Goal: Information Seeking & Learning: Learn about a topic

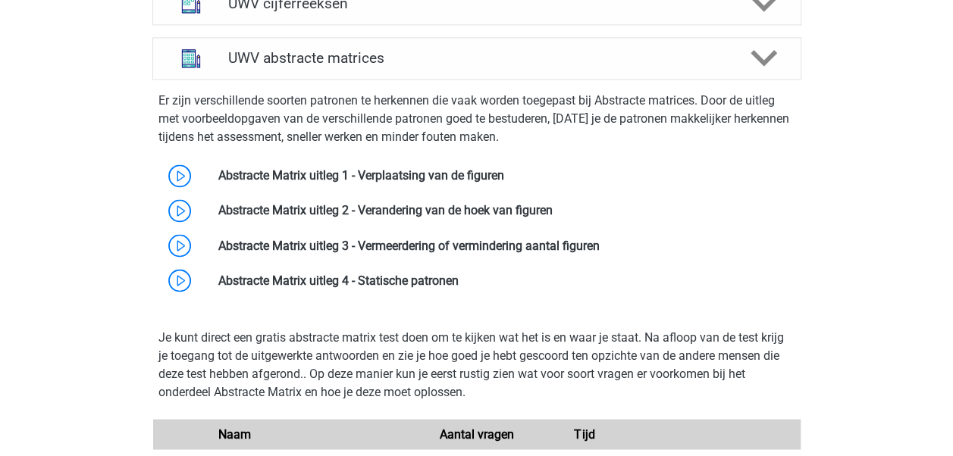
scroll to position [1189, 0]
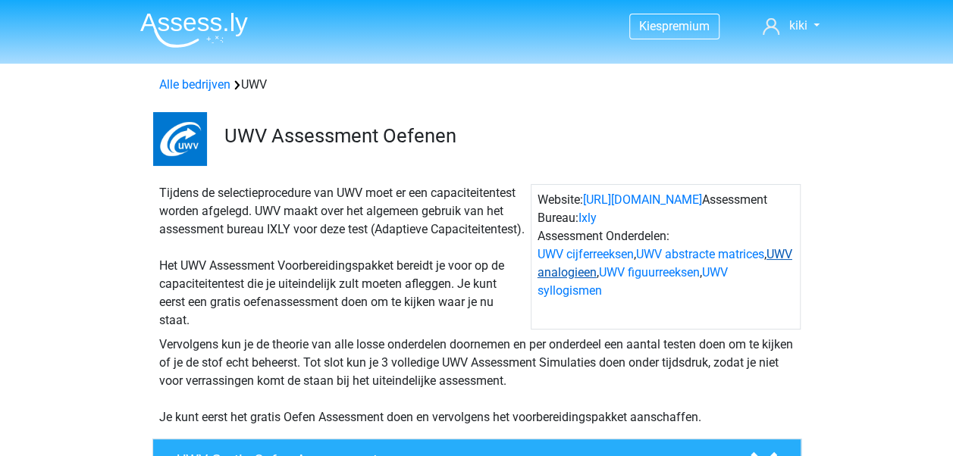
click at [594, 268] on link "UWV analogieen" at bounding box center [665, 263] width 255 height 33
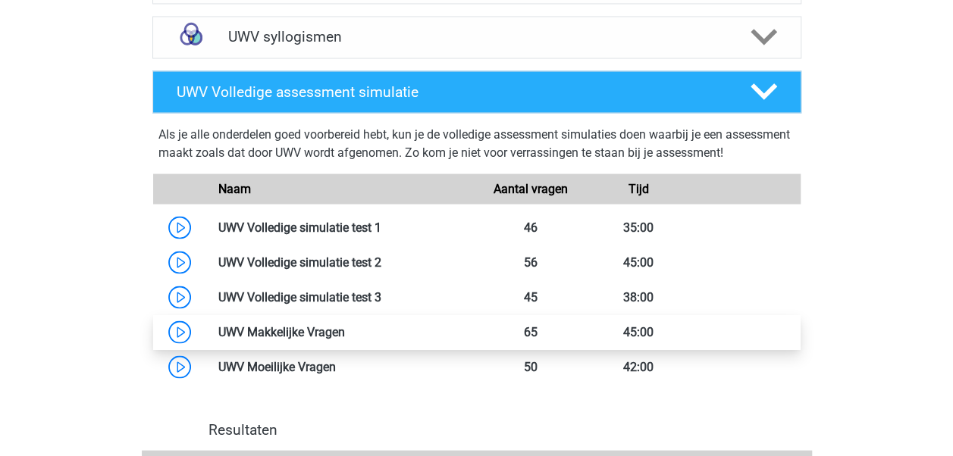
scroll to position [1373, 0]
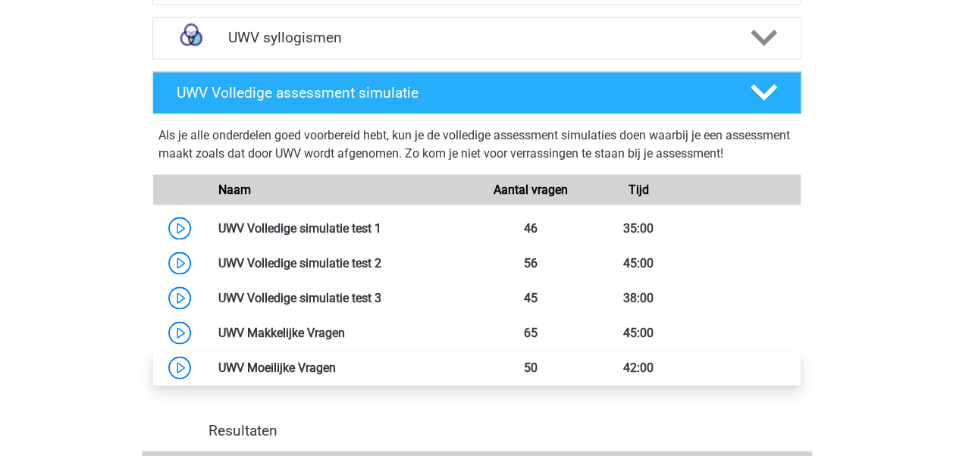
drag, startPoint x: 167, startPoint y: 153, endPoint x: 570, endPoint y: 397, distance: 471.1
click at [570, 385] on div "Als je alle onderdelen goed voorbereid hebt, kun je de volledige assessment sim…" at bounding box center [476, 252] width 661 height 265
copy div "ls je alle onderdelen goed voorbereid hebt, kun je de volledige assessment simu…"
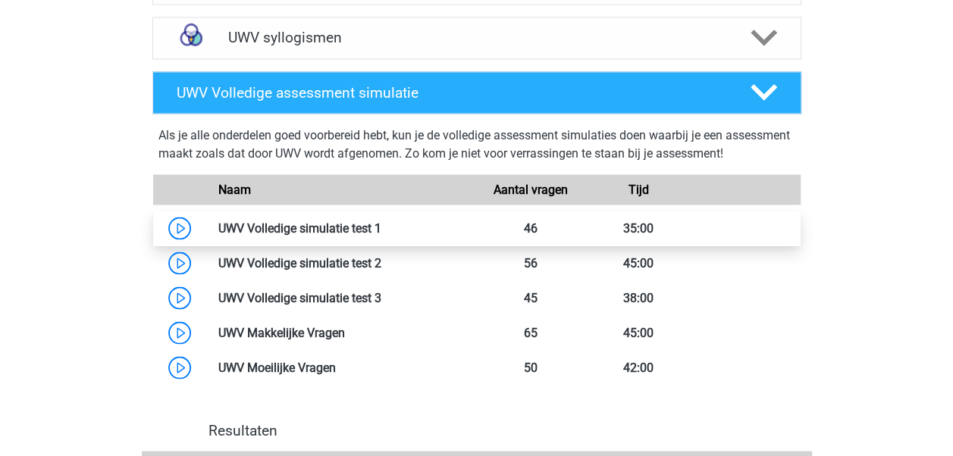
click at [381, 235] on link at bounding box center [381, 228] width 0 height 14
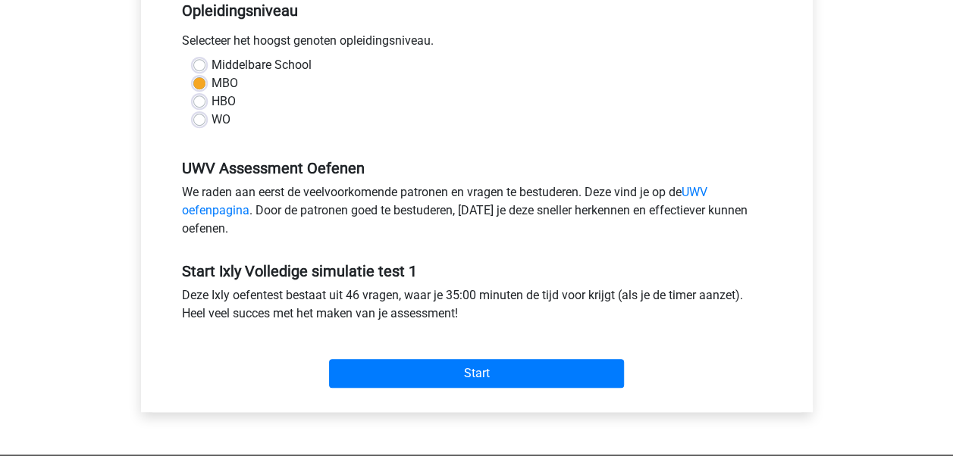
scroll to position [337, 0]
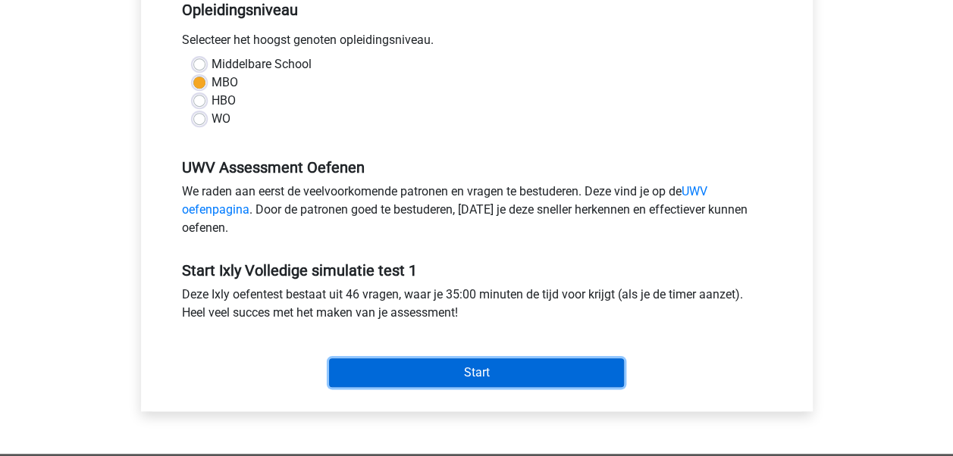
click at [391, 359] on input "Start" at bounding box center [476, 373] width 295 height 29
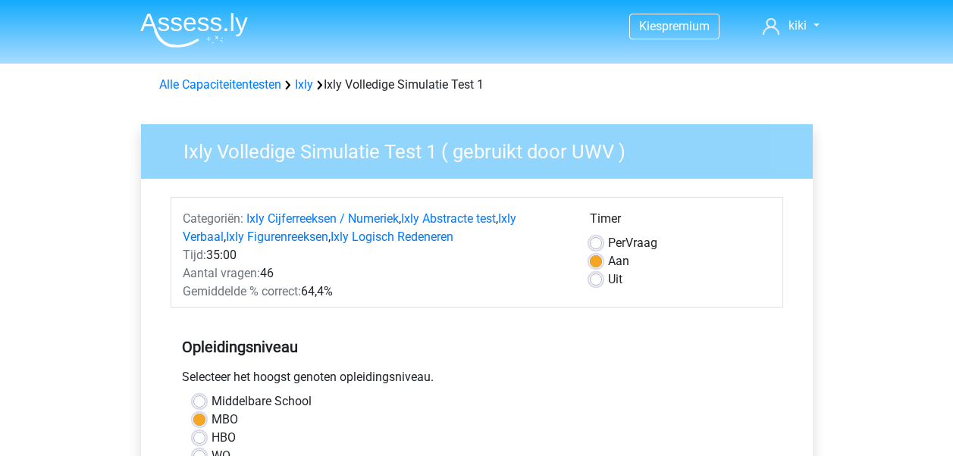
scroll to position [337, 0]
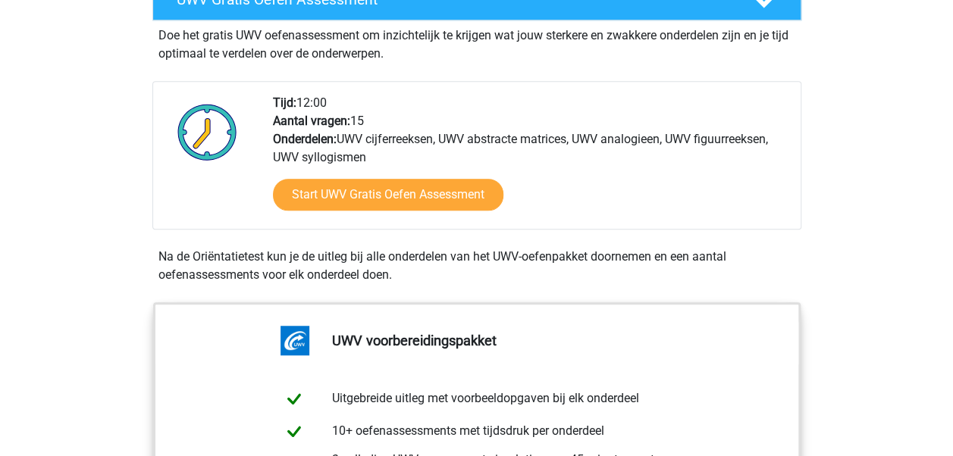
scroll to position [459, 0]
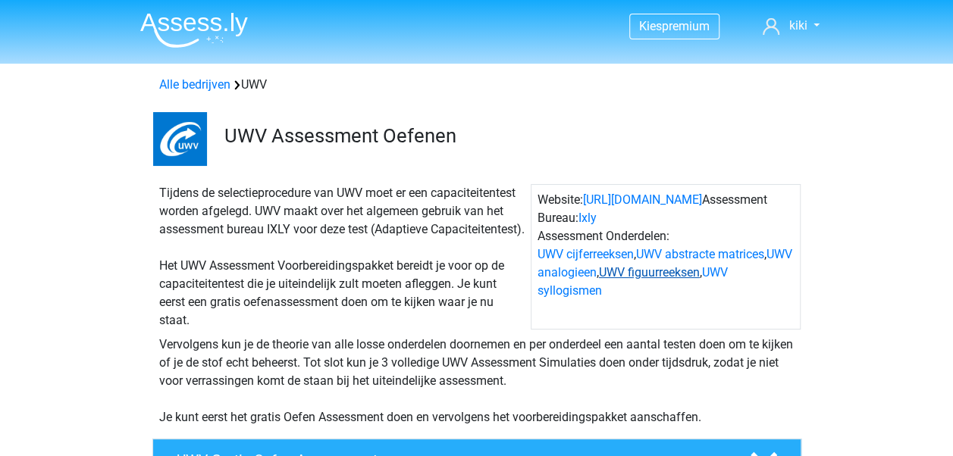
click at [682, 275] on link "UWV figuurreeksen" at bounding box center [649, 272] width 101 height 14
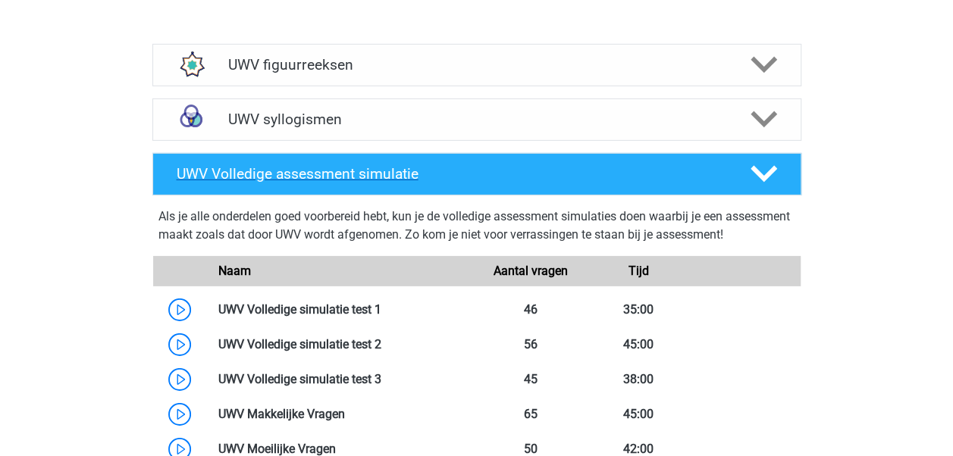
scroll to position [2308, 0]
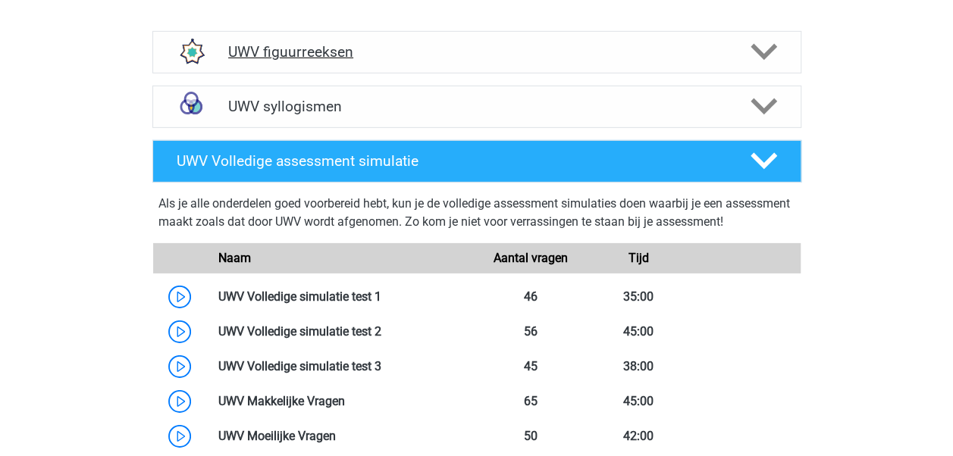
click at [760, 61] on polygon at bounding box center [764, 52] width 27 height 17
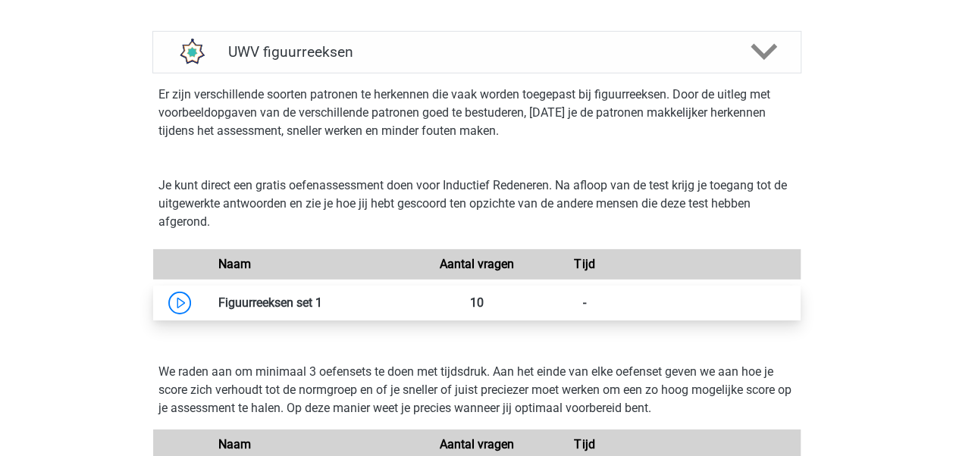
click at [322, 310] on link at bounding box center [322, 303] width 0 height 14
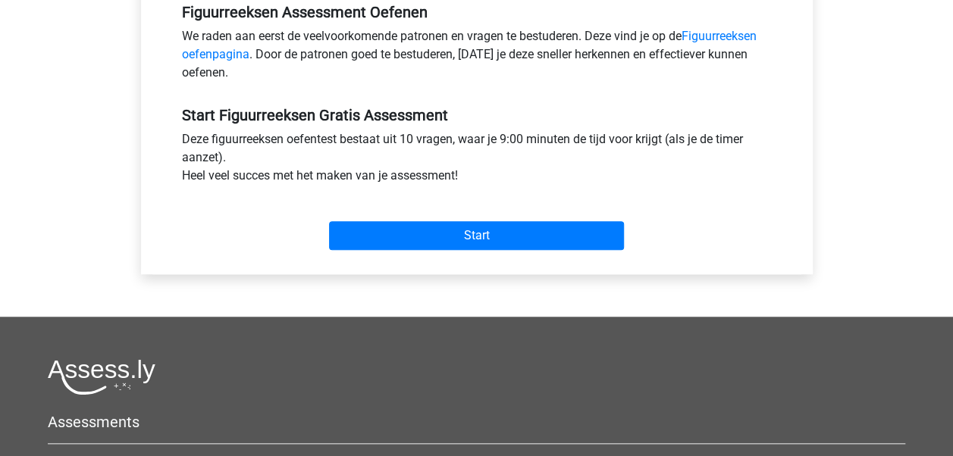
scroll to position [608, 0]
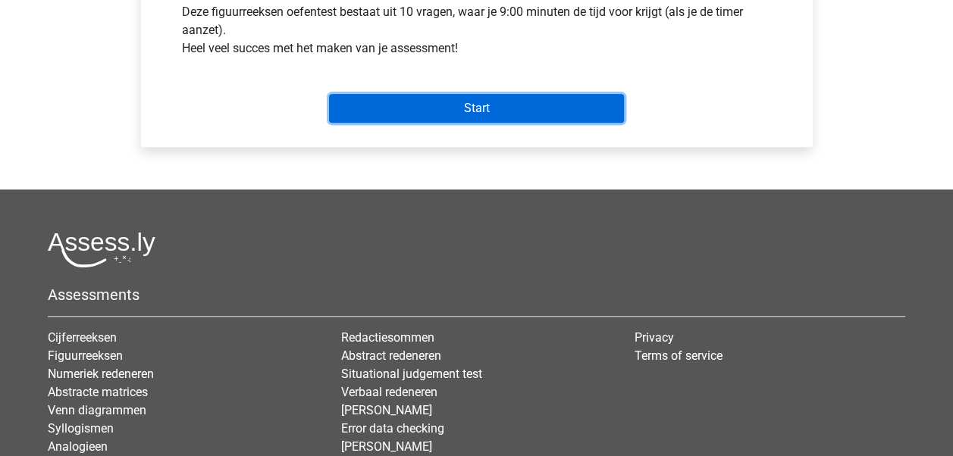
click at [469, 100] on input "Start" at bounding box center [476, 108] width 295 height 29
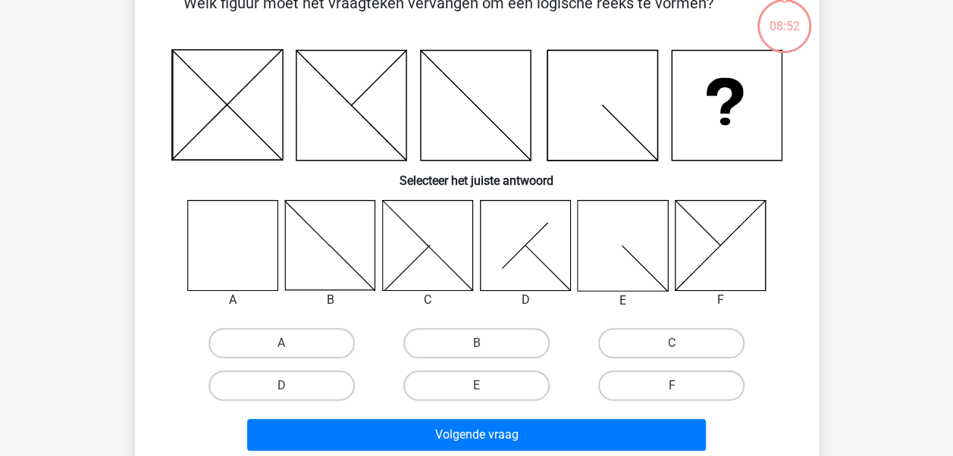
scroll to position [93, 0]
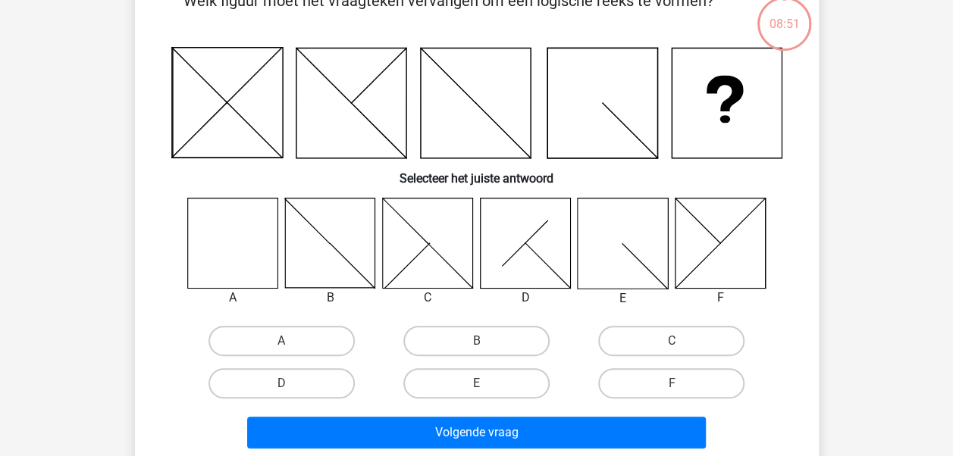
click at [246, 240] on icon at bounding box center [232, 243] width 90 height 90
click at [274, 335] on label "A" at bounding box center [282, 341] width 146 height 30
click at [281, 341] on input "A" at bounding box center [286, 346] width 10 height 10
radio input "true"
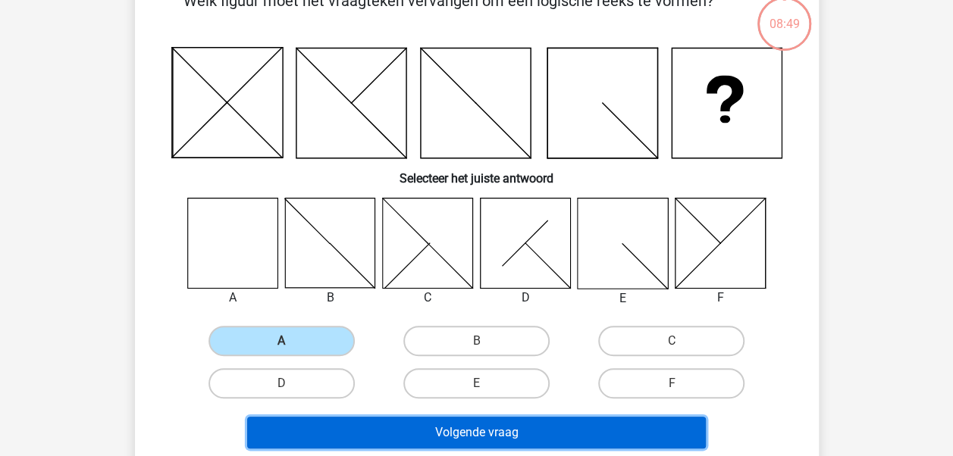
click at [392, 432] on button "Volgende vraag" at bounding box center [476, 433] width 459 height 32
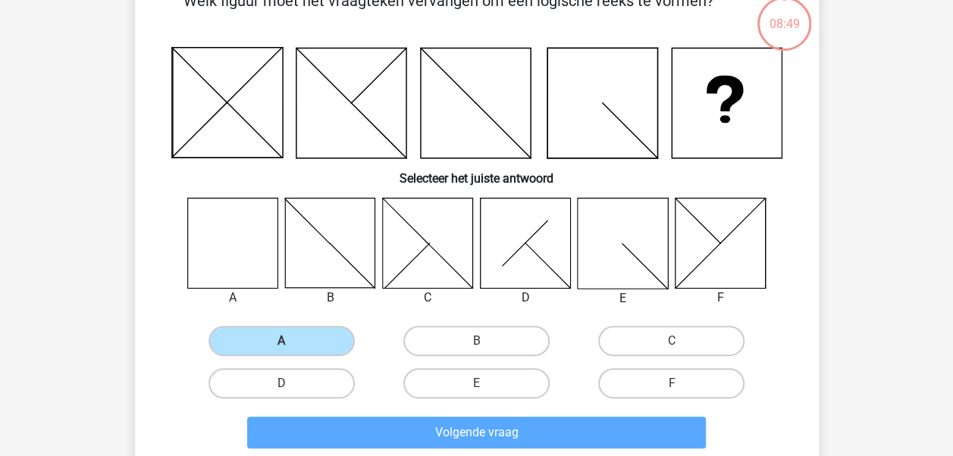
scroll to position [70, 0]
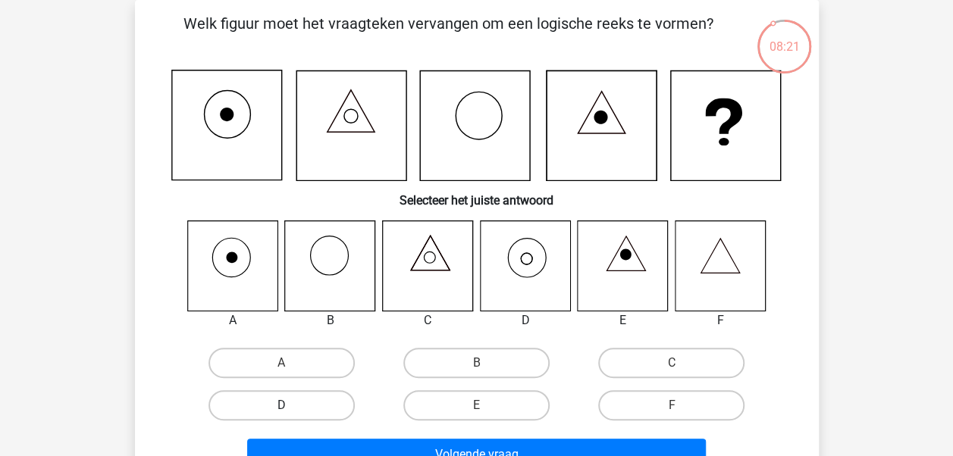
click at [264, 414] on label "D" at bounding box center [282, 405] width 146 height 30
click at [281, 414] on input "D" at bounding box center [286, 411] width 10 height 10
radio input "true"
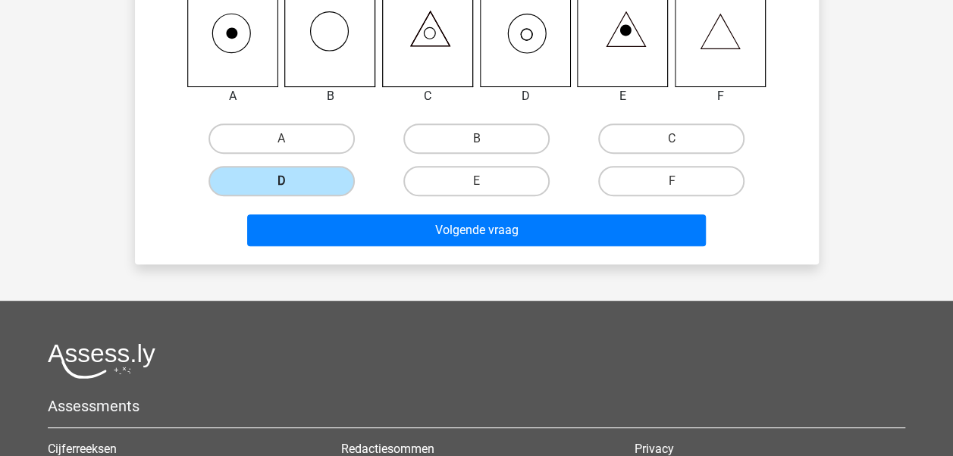
scroll to position [331, 0]
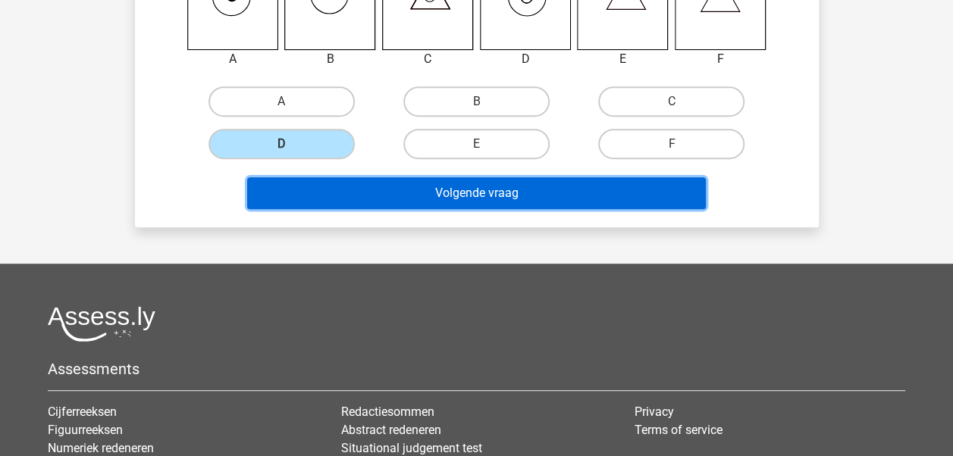
click at [467, 198] on button "Volgende vraag" at bounding box center [476, 193] width 459 height 32
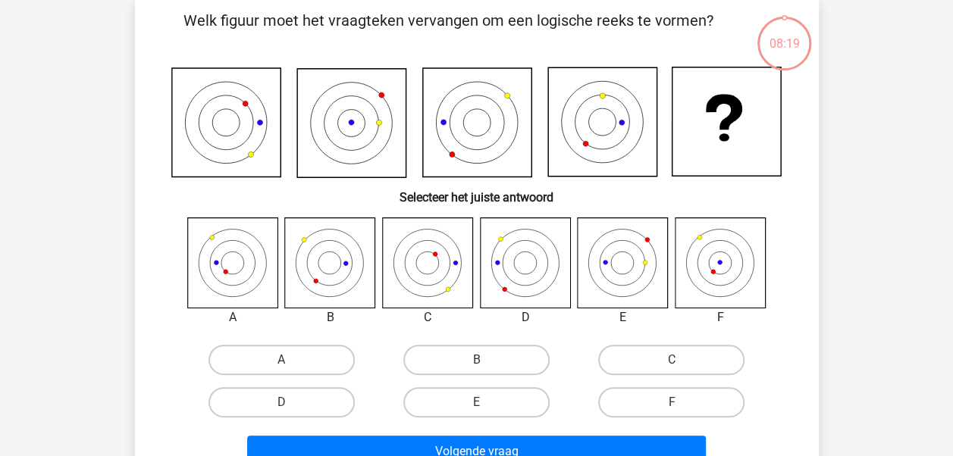
scroll to position [70, 0]
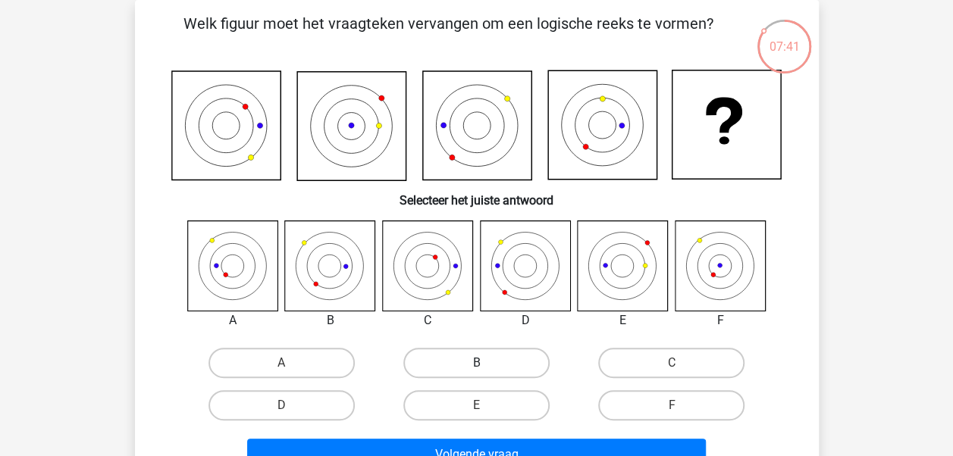
click at [477, 352] on label "B" at bounding box center [476, 363] width 146 height 30
click at [477, 363] on input "B" at bounding box center [481, 368] width 10 height 10
radio input "true"
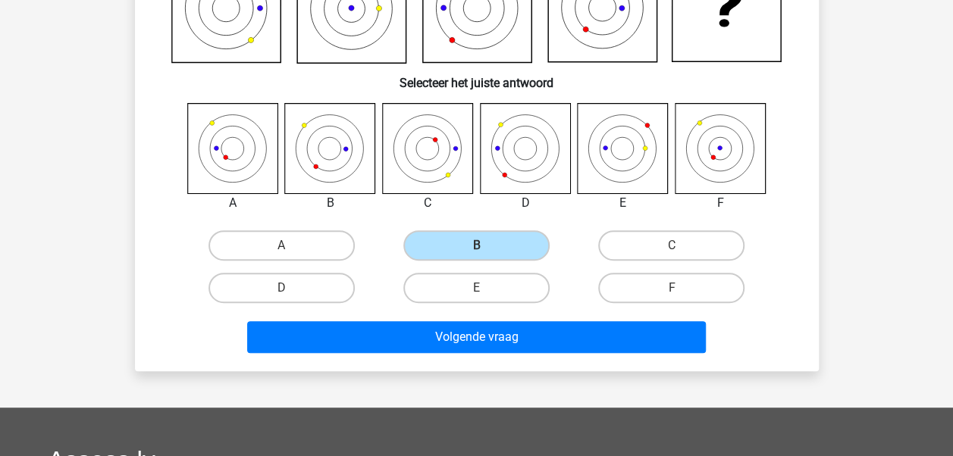
scroll to position [201, 0]
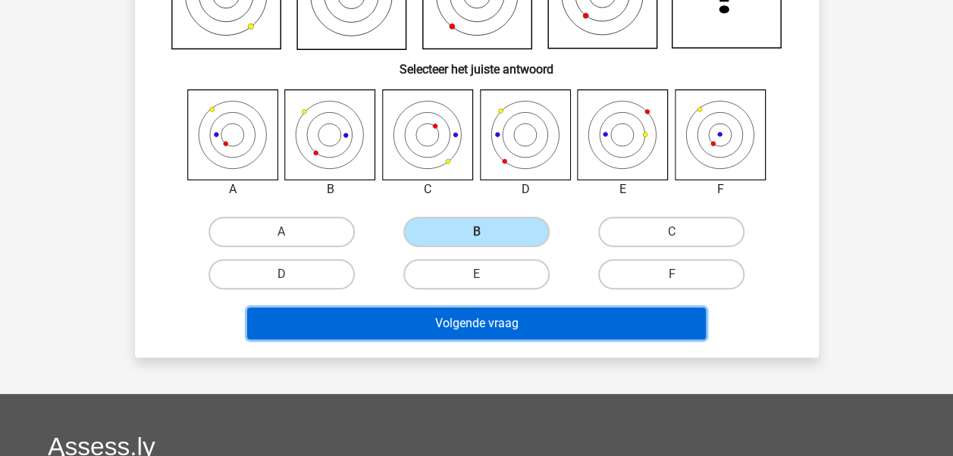
click at [491, 313] on button "Volgende vraag" at bounding box center [476, 324] width 459 height 32
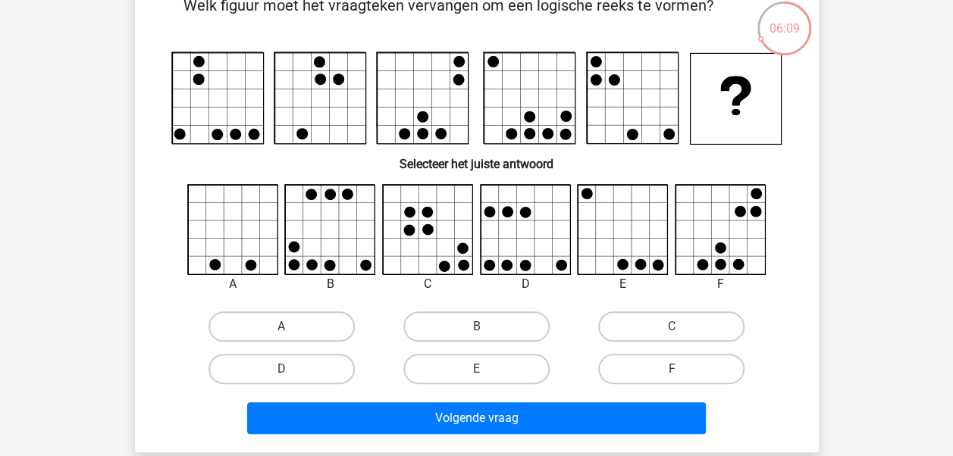
scroll to position [0, 0]
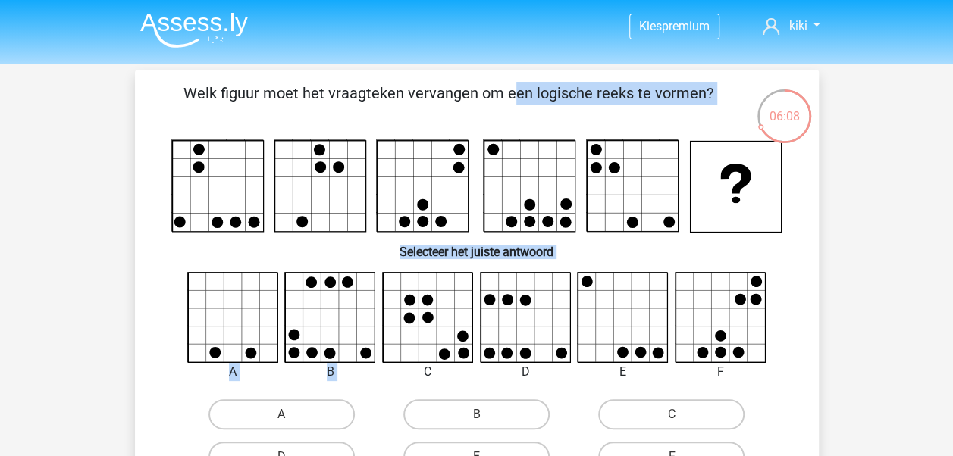
drag, startPoint x: 194, startPoint y: 130, endPoint x: 442, endPoint y: 271, distance: 285.2
click at [442, 271] on div "Welk figuur moet het vraagteken vervangen om een logische reeks te vormen?" at bounding box center [477, 305] width 672 height 447
drag, startPoint x: 442, startPoint y: 271, endPoint x: 334, endPoint y: 239, distance: 113.2
click at [334, 239] on h6 "Selecteer het juiste antwoord" at bounding box center [476, 246] width 635 height 27
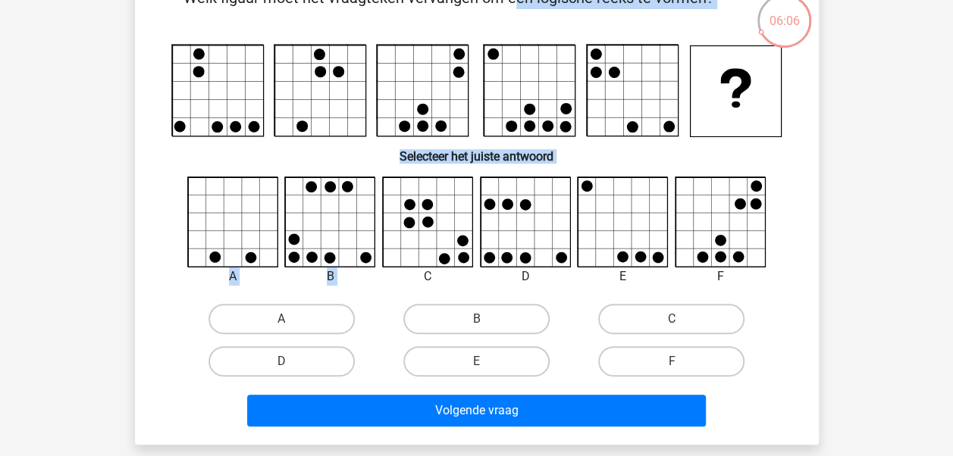
scroll to position [134, 0]
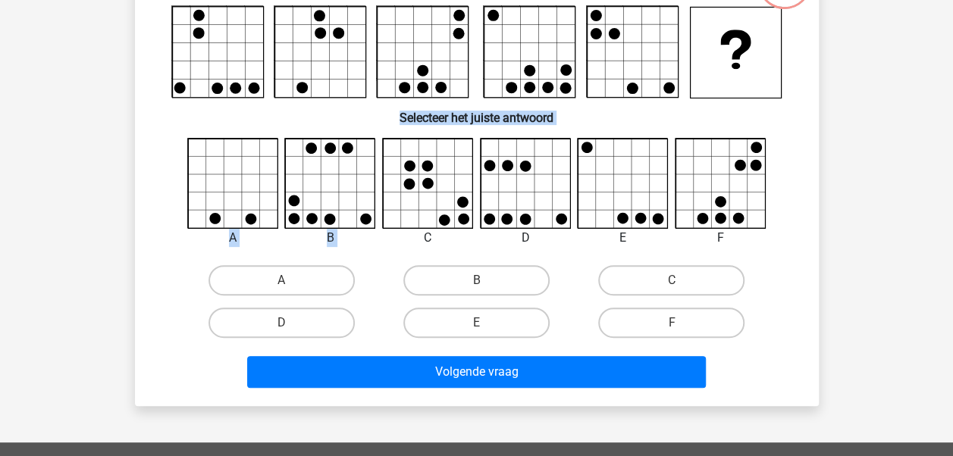
click at [187, 230] on div "A" at bounding box center [233, 238] width 114 height 18
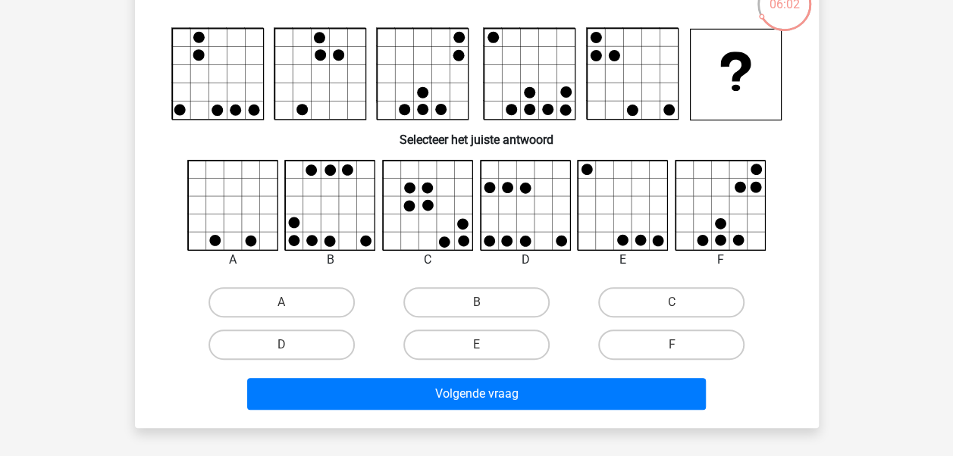
scroll to position [108, 0]
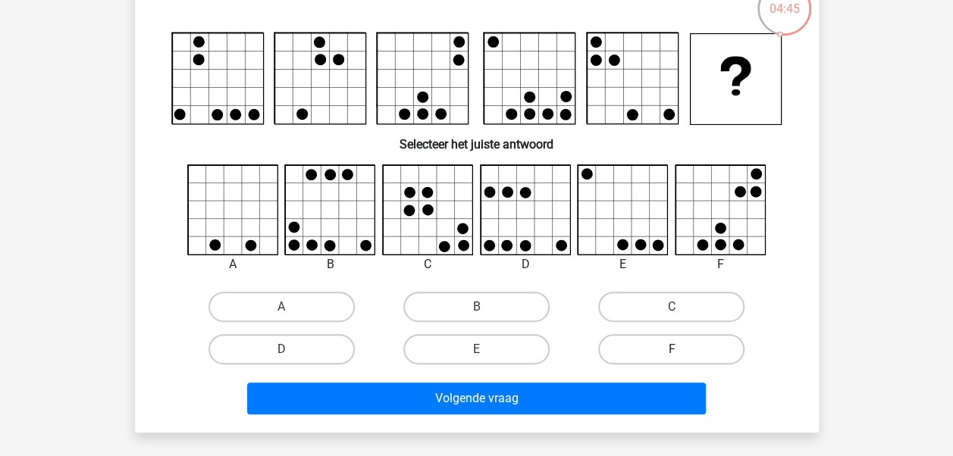
click at [666, 358] on label "F" at bounding box center [671, 349] width 146 height 30
click at [672, 358] on input "F" at bounding box center [677, 355] width 10 height 10
radio input "true"
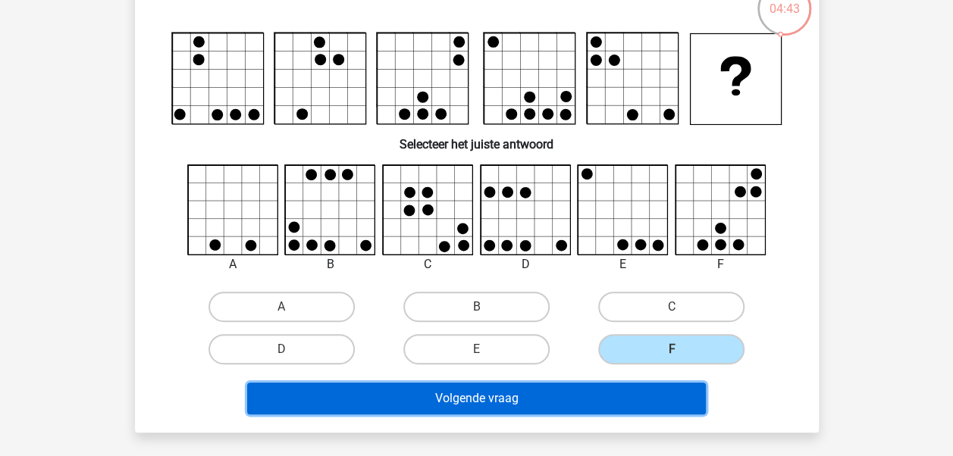
click at [649, 391] on button "Volgende vraag" at bounding box center [476, 399] width 459 height 32
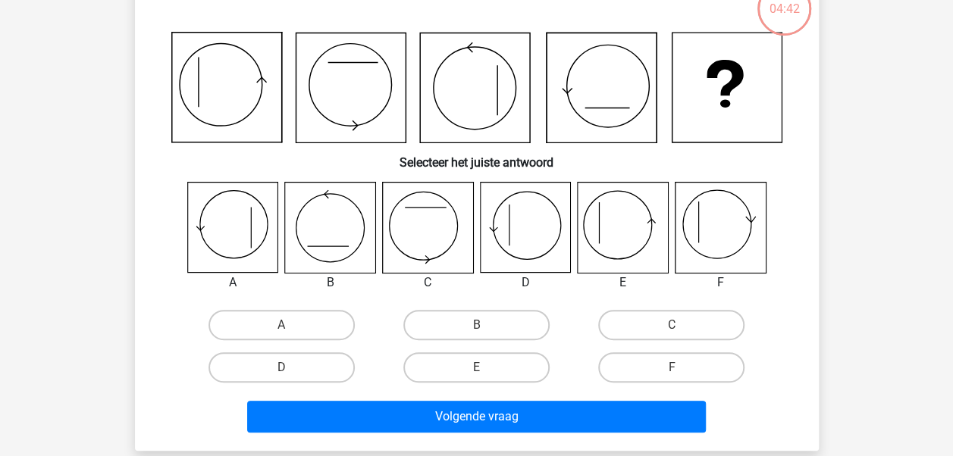
scroll to position [70, 0]
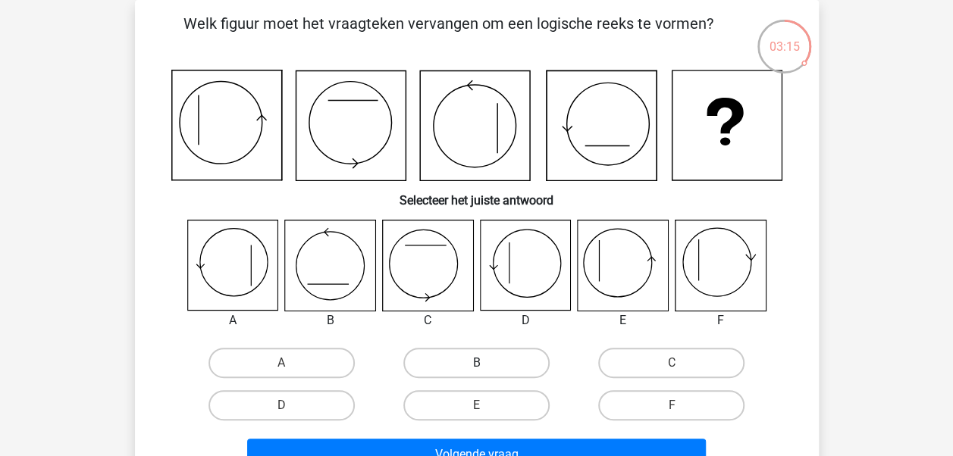
click at [468, 368] on label "B" at bounding box center [476, 363] width 146 height 30
click at [476, 368] on input "B" at bounding box center [481, 368] width 10 height 10
radio input "true"
drag, startPoint x: 491, startPoint y: 404, endPoint x: 659, endPoint y: 38, distance: 402.7
click at [659, 38] on div "Welk figuur moet het vraagteken vervangen om een logische reeks te vormen? Sele…" at bounding box center [477, 244] width 672 height 465
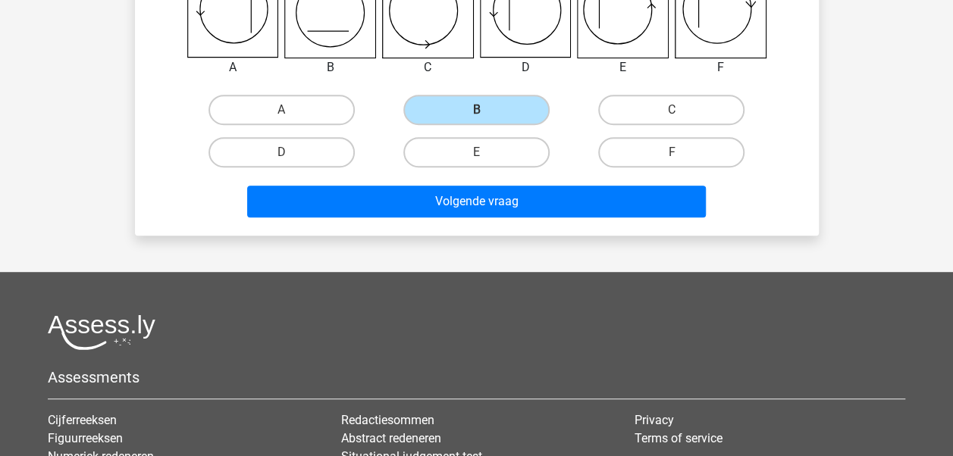
scroll to position [326, 0]
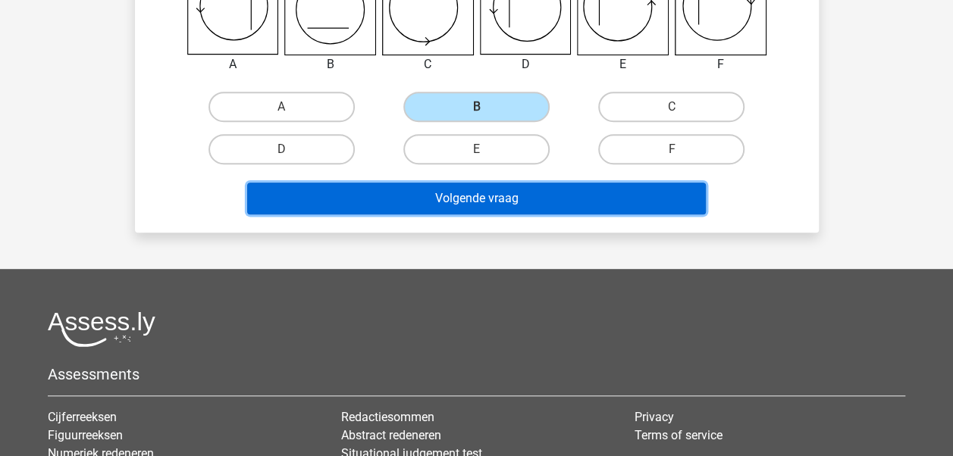
click at [572, 192] on button "Volgende vraag" at bounding box center [476, 199] width 459 height 32
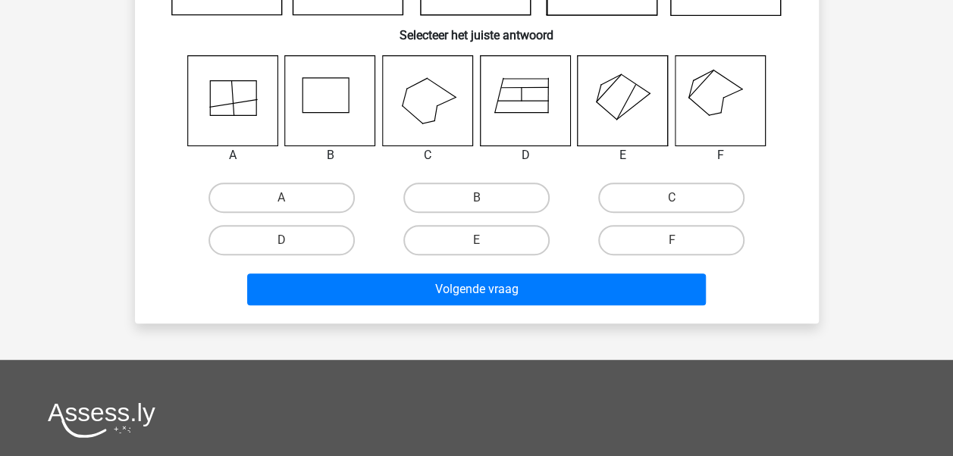
scroll to position [241, 0]
